Goal: Information Seeking & Learning: Learn about a topic

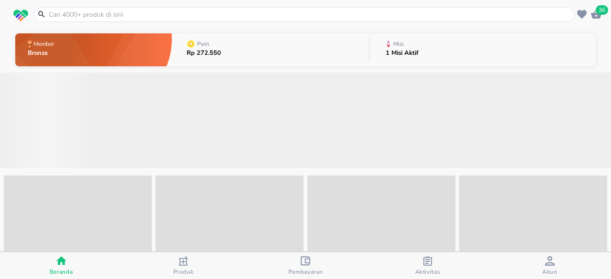
click at [230, 47] on button "Poin Rp 272.550" at bounding box center [270, 50] width 197 height 38
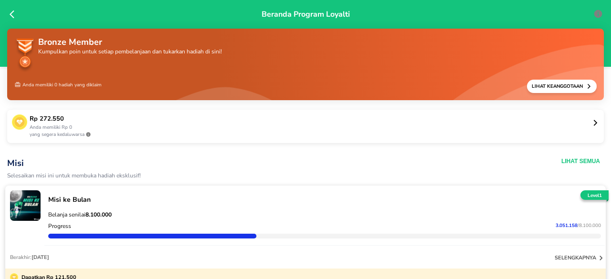
scroll to position [48, 0]
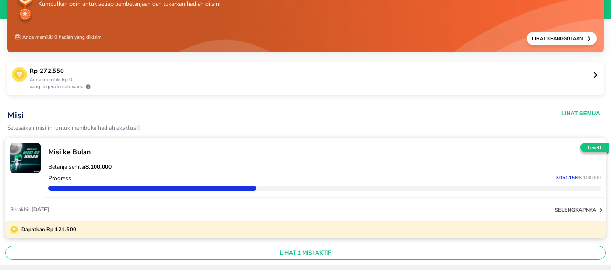
click at [594, 74] on icon at bounding box center [596, 75] width 4 height 6
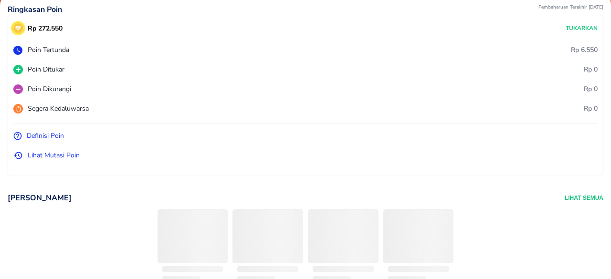
scroll to position [95, 0]
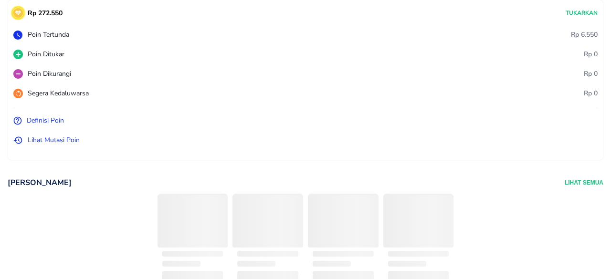
click at [22, 142] on icon at bounding box center [18, 141] width 10 height 10
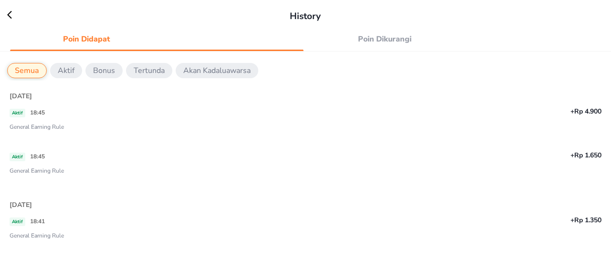
click at [371, 42] on span "Poin Dikurangi" at bounding box center [384, 38] width 141 height 13
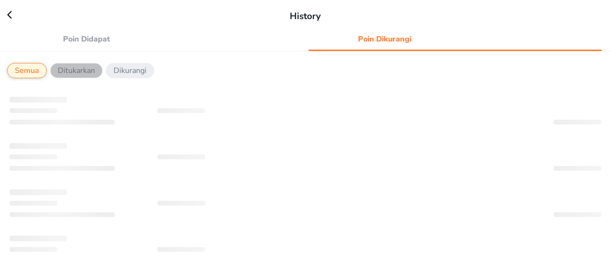
click at [73, 71] on p "Ditukarkan" at bounding box center [76, 70] width 37 height 11
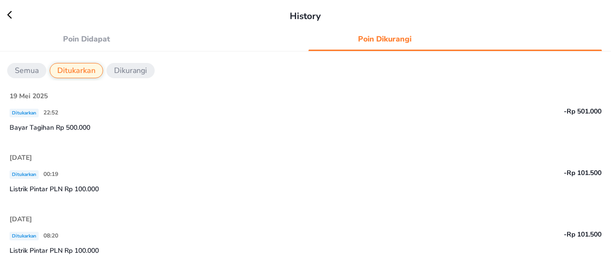
click at [79, 128] on p "Bayar Tagihan Rp 500.000" at bounding box center [306, 128] width 592 height 10
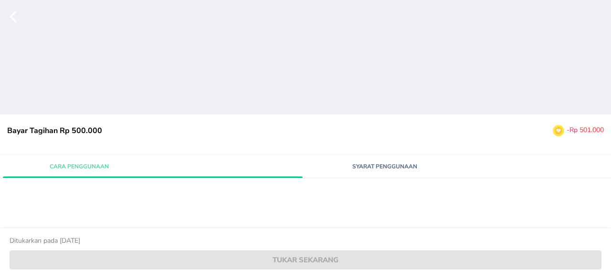
click at [371, 169] on span "Syarat Penggunaan" at bounding box center [384, 166] width 141 height 9
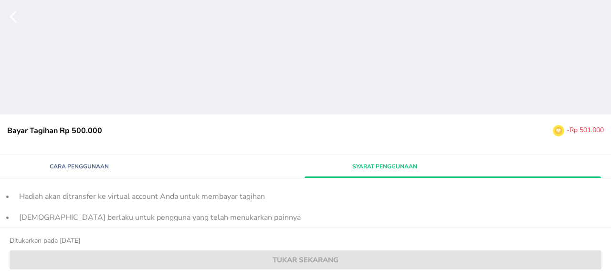
scroll to position [83, 0]
